Goal: Navigation & Orientation: Understand site structure

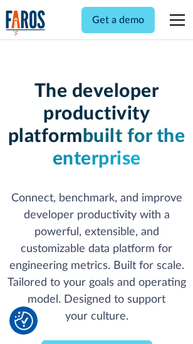
scroll to position [183, 0]
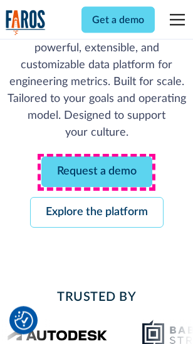
click at [96, 173] on link "Request a demo" at bounding box center [96, 172] width 111 height 31
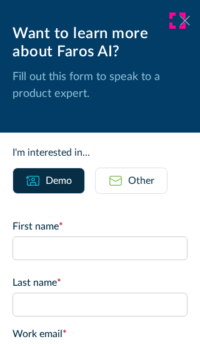
click at [180, 21] on icon at bounding box center [185, 20] width 10 height 9
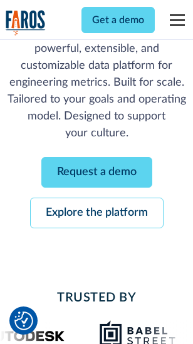
scroll to position [224, 0]
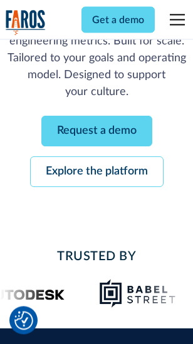
click at [96, 173] on link "Explore the platform" at bounding box center [96, 172] width 133 height 31
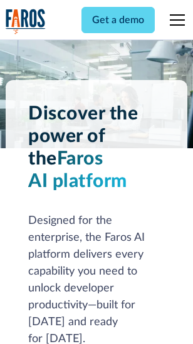
scroll to position [9532, 0]
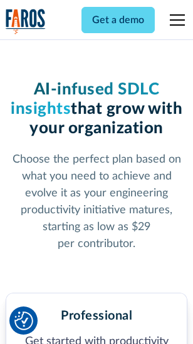
scroll to position [1984, 0]
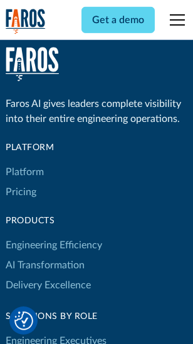
click at [24, 172] on link "Platform" at bounding box center [25, 172] width 38 height 20
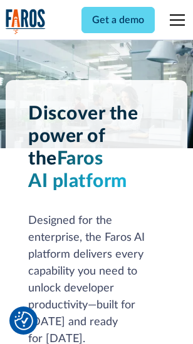
scroll to position [9934, 0]
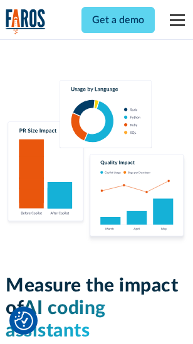
scroll to position [7812, 0]
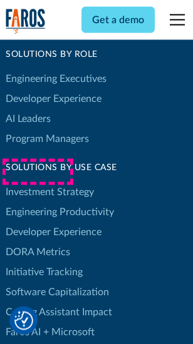
click at [38, 242] on link "DORA Metrics" at bounding box center [38, 252] width 64 height 20
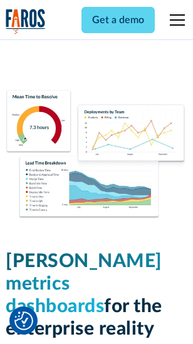
scroll to position [5540, 0]
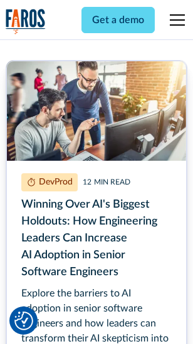
scroll to position [5665, 0]
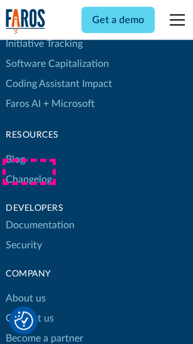
click at [29, 172] on link "Changelog" at bounding box center [29, 180] width 46 height 20
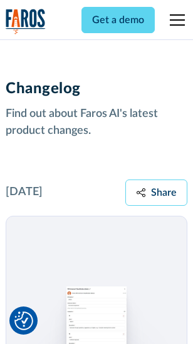
scroll to position [15345, 0]
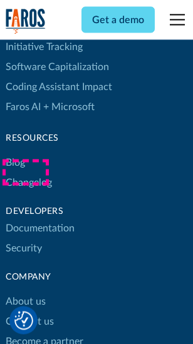
click at [25, 292] on link "About us" at bounding box center [26, 302] width 40 height 20
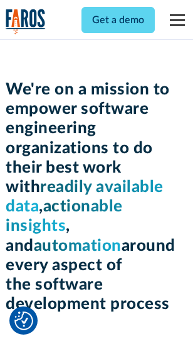
scroll to position [4328, 0]
